Goal: Information Seeking & Learning: Learn about a topic

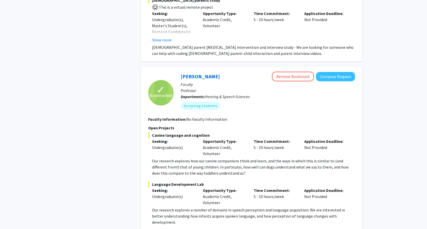
scroll to position [1111, 0]
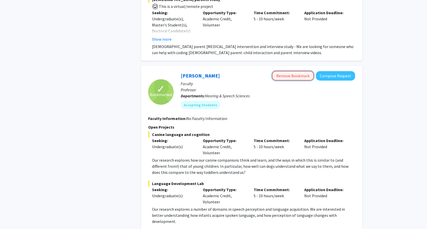
click at [300, 71] on button "Remove Bookmark" at bounding box center [293, 76] width 42 height 10
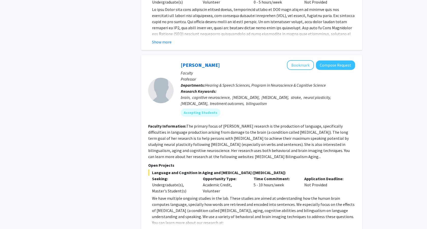
scroll to position [1511, 0]
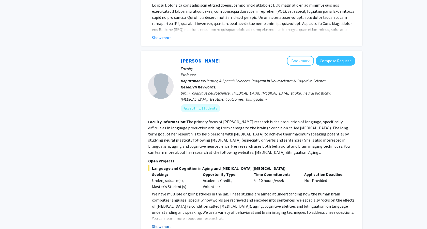
click at [166, 224] on button "Show more" at bounding box center [162, 227] width 20 height 6
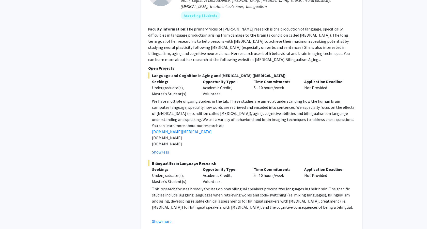
scroll to position [1604, 0]
click at [177, 129] on link "[DOMAIN_NAME][MEDICAL_DATA]" at bounding box center [182, 131] width 60 height 5
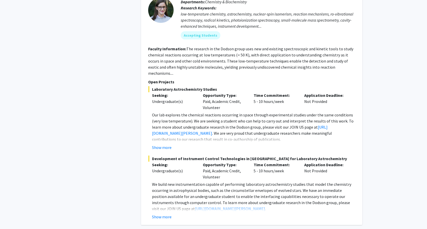
scroll to position [2356, 0]
click at [175, 144] on div "Show more" at bounding box center [253, 147] width 203 height 6
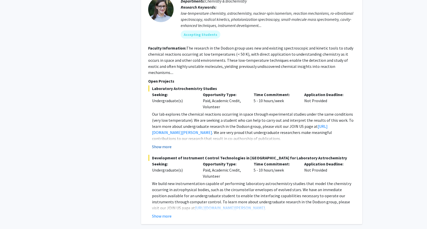
click at [166, 144] on button "Show more" at bounding box center [162, 147] width 20 height 6
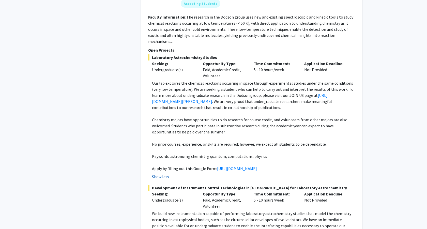
scroll to position [2388, 0]
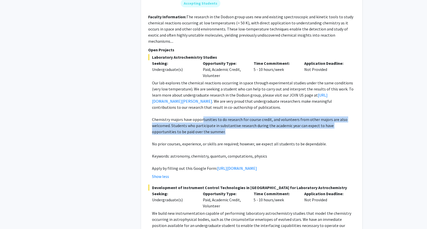
drag, startPoint x: 202, startPoint y: 83, endPoint x: 200, endPoint y: 94, distance: 11.2
click at [201, 117] on p "Chemistry majors have opportunities to do research for course credit, and volun…" at bounding box center [253, 126] width 203 height 18
click at [199, 117] on p "Chemistry majors have opportunities to do research for course credit, and volun…" at bounding box center [253, 126] width 203 height 18
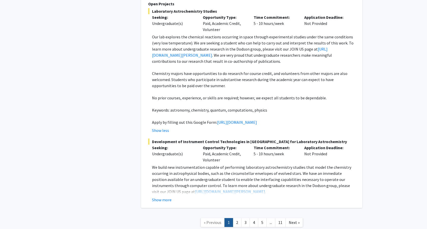
scroll to position [2445, 0]
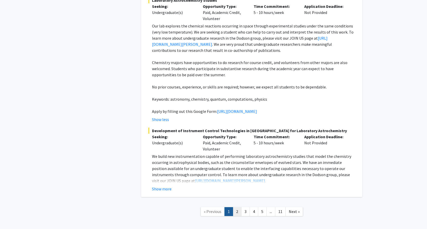
click at [238, 207] on link "2" at bounding box center [237, 211] width 9 height 9
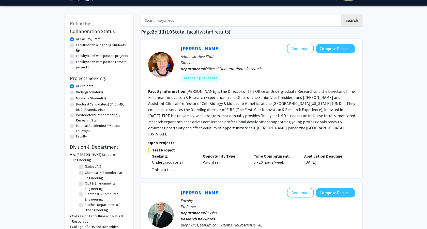
scroll to position [13, 0]
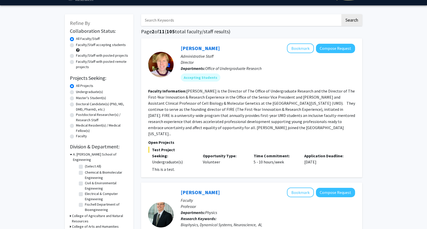
click at [91, 93] on label "Undergraduate(s)" at bounding box center [89, 91] width 27 height 5
click at [79, 93] on input "Undergraduate(s)" at bounding box center [77, 90] width 3 height 3
radio input "true"
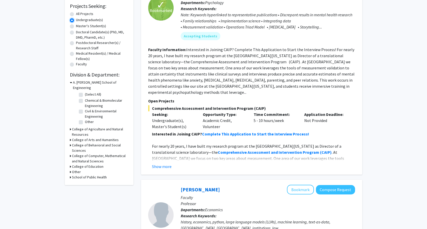
scroll to position [85, 0]
click at [71, 82] on icon at bounding box center [71, 81] width 2 height 5
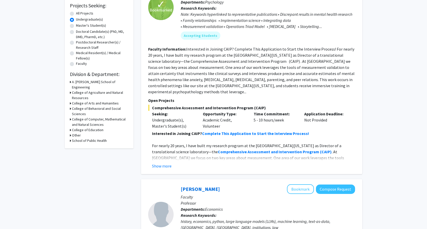
click at [70, 117] on icon at bounding box center [70, 119] width 1 height 5
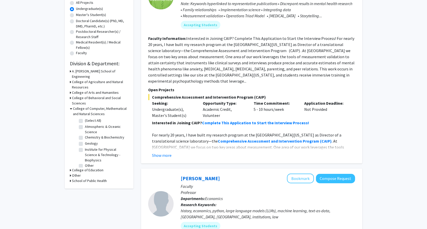
scroll to position [97, 0]
click at [71, 95] on div "College of Behavioral and Social Sciences" at bounding box center [99, 100] width 59 height 11
click at [70, 95] on icon at bounding box center [70, 97] width 1 height 5
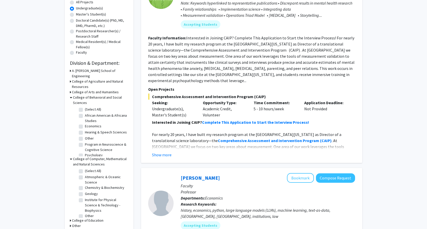
scroll to position [4, 0]
click at [69, 87] on div "Refine By Collaboration Status: Collaboration Status All Faculty/Staff Collabor…" at bounding box center [99, 85] width 69 height 309
click at [70, 90] on icon at bounding box center [70, 92] width 1 height 5
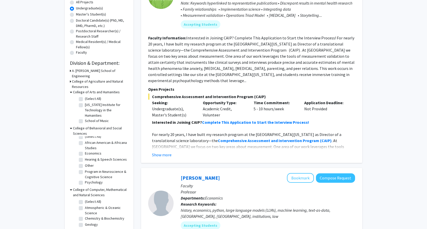
click at [69, 86] on div "Refine By Collaboration Status: Collaboration Status All Faculty/Staff Collabor…" at bounding box center [99, 100] width 69 height 339
click at [70, 79] on icon at bounding box center [70, 81] width 1 height 5
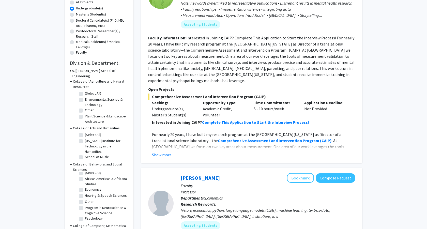
click at [71, 126] on icon at bounding box center [71, 128] width 2 height 5
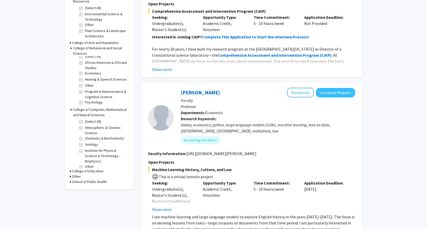
scroll to position [184, 0]
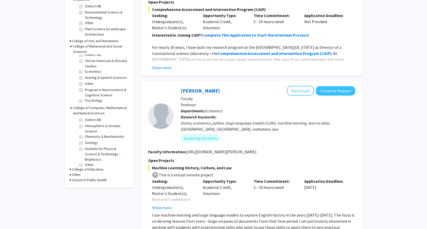
click at [85, 134] on label "Chemistry & Biochemistry" at bounding box center [104, 136] width 39 height 5
click at [85, 134] on input "Chemistry & Biochemistry" at bounding box center [86, 135] width 3 height 3
checkbox input "true"
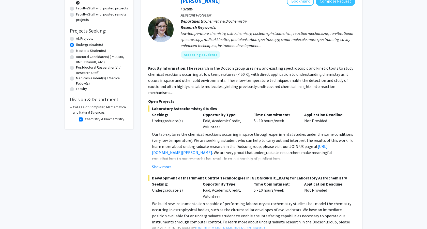
scroll to position [45, 0]
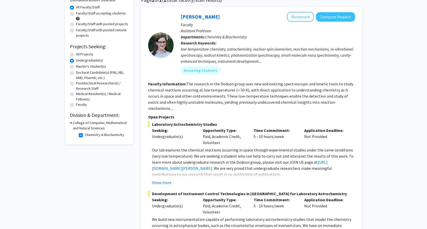
click at [84, 135] on fg-checkbox "Chemistry & Biochemistry Chemistry & Biochemistry" at bounding box center [103, 135] width 48 height 6
click at [85, 135] on label "Chemistry & Biochemistry" at bounding box center [104, 134] width 39 height 5
click at [85, 135] on input "Chemistry & Biochemistry" at bounding box center [86, 133] width 3 height 3
checkbox input "false"
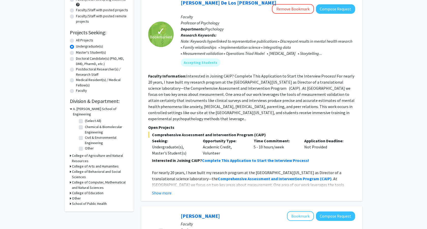
scroll to position [68, 0]
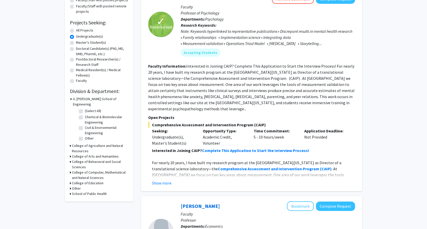
click at [69, 184] on div "Refine By Collaboration Status: Collaboration Status All Faculty/Staff Collabor…" at bounding box center [99, 80] width 69 height 243
click at [70, 186] on icon at bounding box center [70, 188] width 1 height 5
click at [70, 186] on icon at bounding box center [71, 188] width 2 height 5
click at [69, 189] on div "Refine By Collaboration Status: Collaboration Status All Faculty/Staff Collabor…" at bounding box center [99, 80] width 69 height 243
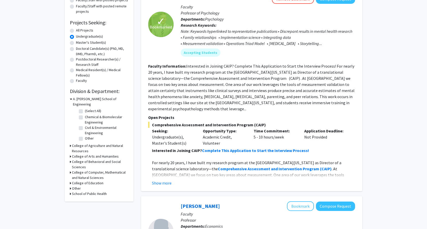
click at [70, 191] on icon at bounding box center [70, 193] width 1 height 5
click at [72, 181] on h3 "College of Education" at bounding box center [88, 183] width 32 height 5
click at [71, 170] on icon at bounding box center [70, 172] width 1 height 5
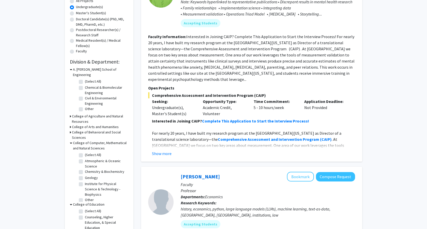
scroll to position [100, 0]
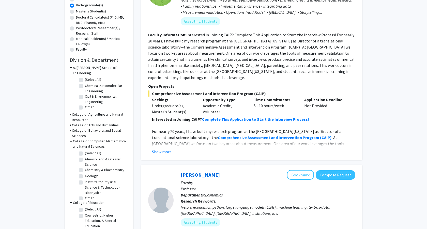
click at [85, 151] on label "(Select All)" at bounding box center [93, 153] width 16 height 5
click at [85, 151] on input "(Select All)" at bounding box center [86, 152] width 3 height 3
checkbox input "true"
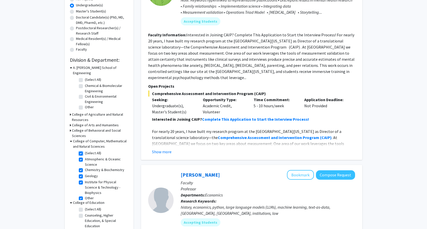
checkbox input "true"
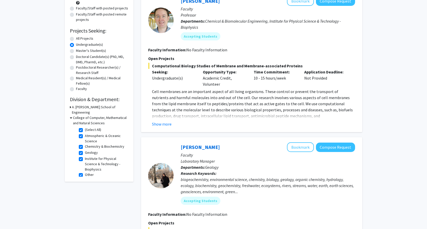
scroll to position [61, 0]
click at [163, 125] on button "Show more" at bounding box center [162, 124] width 20 height 6
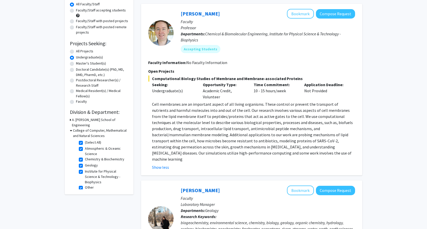
scroll to position [43, 0]
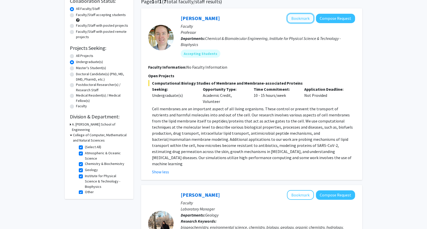
click at [307, 18] on button "Bookmark" at bounding box center [300, 18] width 27 height 10
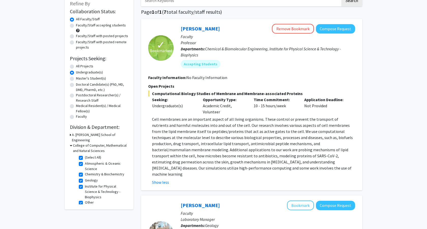
scroll to position [0, 0]
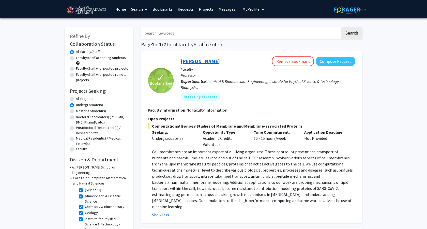
click at [200, 60] on link "[PERSON_NAME]" at bounding box center [200, 61] width 39 height 6
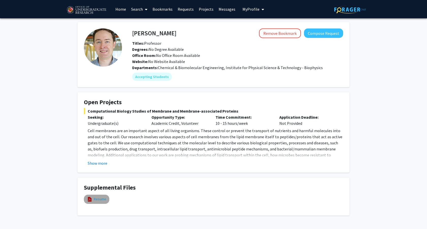
click at [95, 200] on link "Resume" at bounding box center [100, 199] width 12 height 5
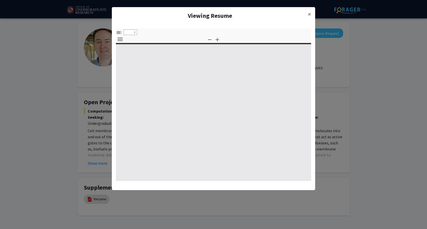
select select "custom"
type input "0"
select select "custom"
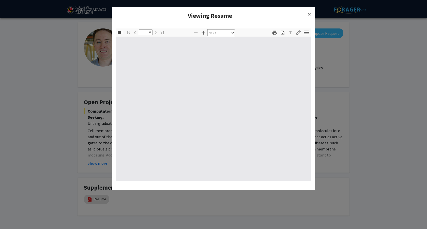
type input "1"
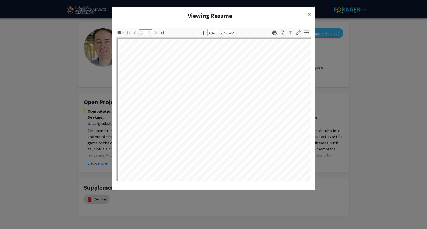
select select "auto"
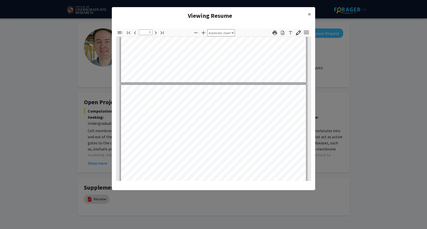
scroll to position [493, 0]
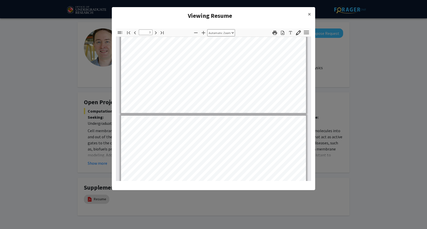
type input "4"
click at [310, 13] on span "×" at bounding box center [309, 14] width 3 height 8
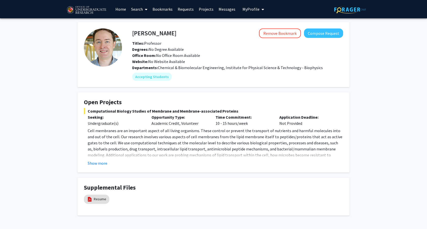
scroll to position [18, 0]
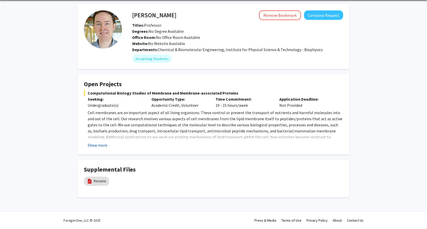
click at [101, 146] on button "Show more" at bounding box center [98, 145] width 20 height 6
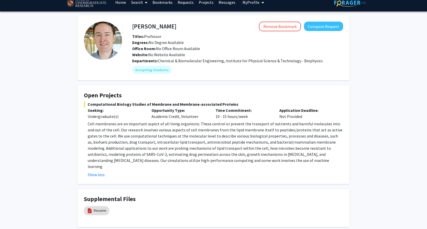
scroll to position [0, 0]
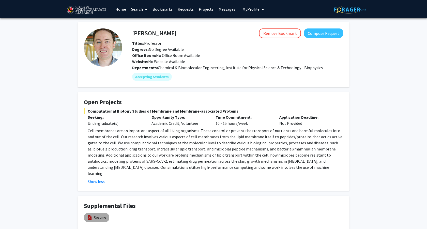
click at [94, 213] on mat-chip "Resume" at bounding box center [96, 217] width 25 height 9
click at [97, 215] on link "Resume" at bounding box center [100, 217] width 12 height 5
select select "custom"
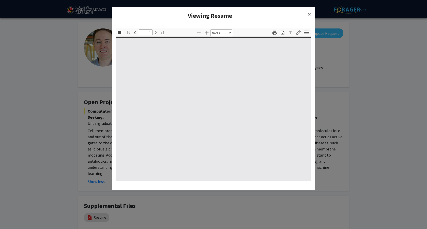
type input "0"
select select "custom"
type input "1"
select select "auto"
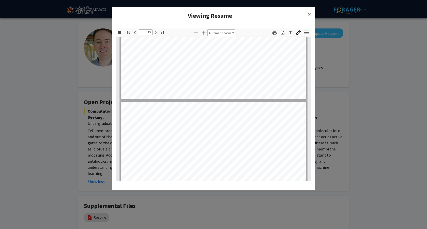
scroll to position [3503, 0]
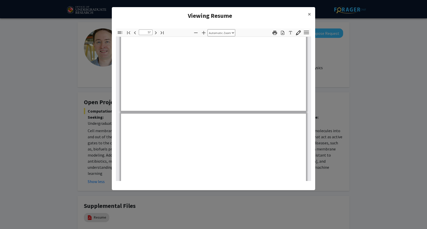
type input "58"
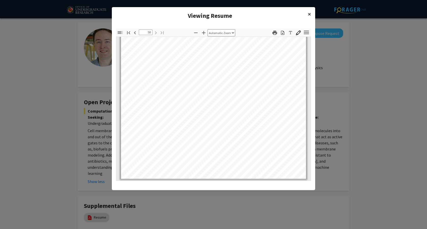
click at [311, 16] on span "×" at bounding box center [309, 14] width 3 height 8
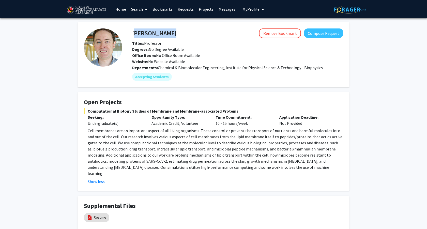
drag, startPoint x: 128, startPoint y: 36, endPoint x: 133, endPoint y: 35, distance: 4.2
click at [133, 35] on div "[PERSON_NAME] Remove Bookmark Compose Request" at bounding box center [237, 33] width 219 height 10
copy h4 "[PERSON_NAME]"
click at [113, 103] on h4 "Open Projects" at bounding box center [213, 102] width 259 height 7
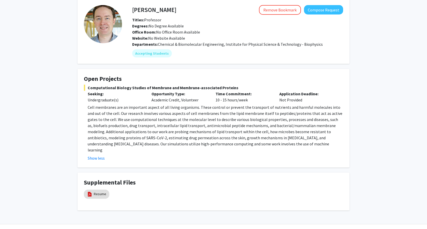
scroll to position [30, 0]
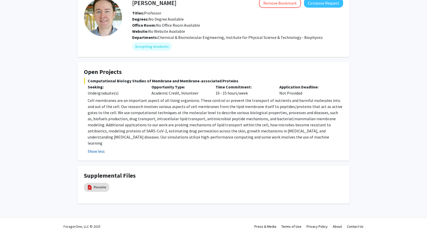
click at [94, 148] on button "Show less" at bounding box center [96, 151] width 17 height 6
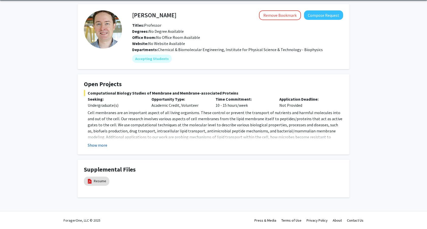
click at [94, 145] on button "Show more" at bounding box center [98, 145] width 20 height 6
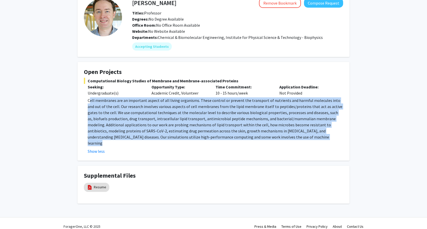
drag, startPoint x: 89, startPoint y: 99, endPoint x: 293, endPoint y: 139, distance: 208.1
click at [293, 139] on p "Cell membranes are an important aspect of all living organisms. These control o…" at bounding box center [216, 121] width 256 height 49
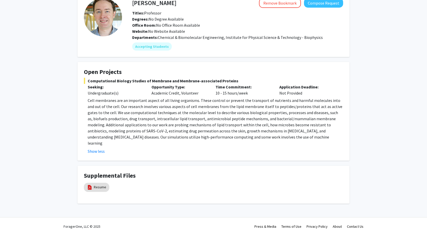
click at [291, 139] on p "Cell membranes are an important aspect of all living organisms. These control o…" at bounding box center [216, 121] width 256 height 49
drag, startPoint x: 289, startPoint y: 139, endPoint x: 87, endPoint y: 81, distance: 209.8
click at [87, 81] on div "Computational Biology Studies of Membrane and Membrane-associated Proteins Seek…" at bounding box center [213, 116] width 259 height 77
copy div "Computational Biology Studies of Membrane and Membrane-associated Proteins Seek…"
